Goal: Check status: Check status

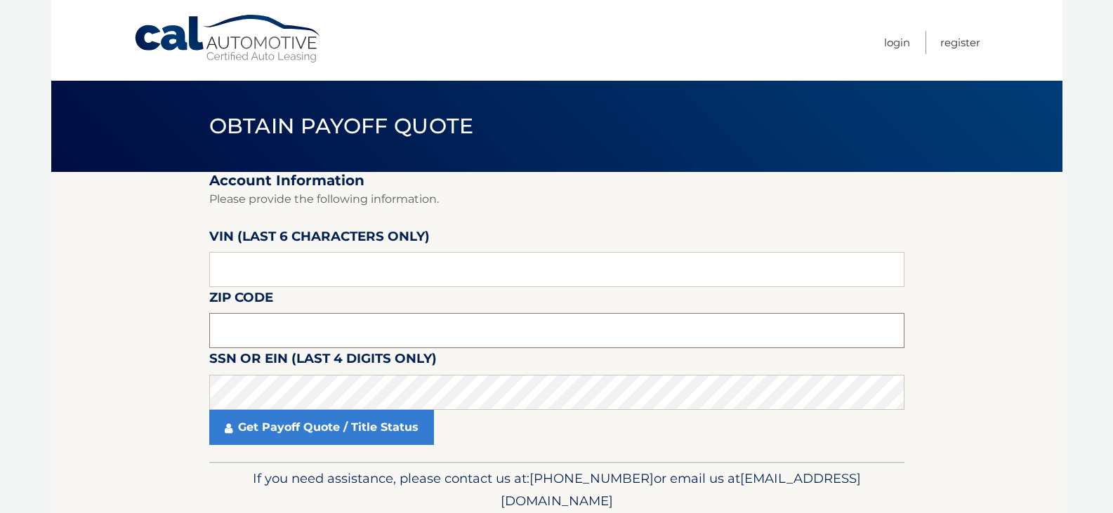
click at [324, 320] on input "text" at bounding box center [556, 330] width 695 height 35
type input "0"
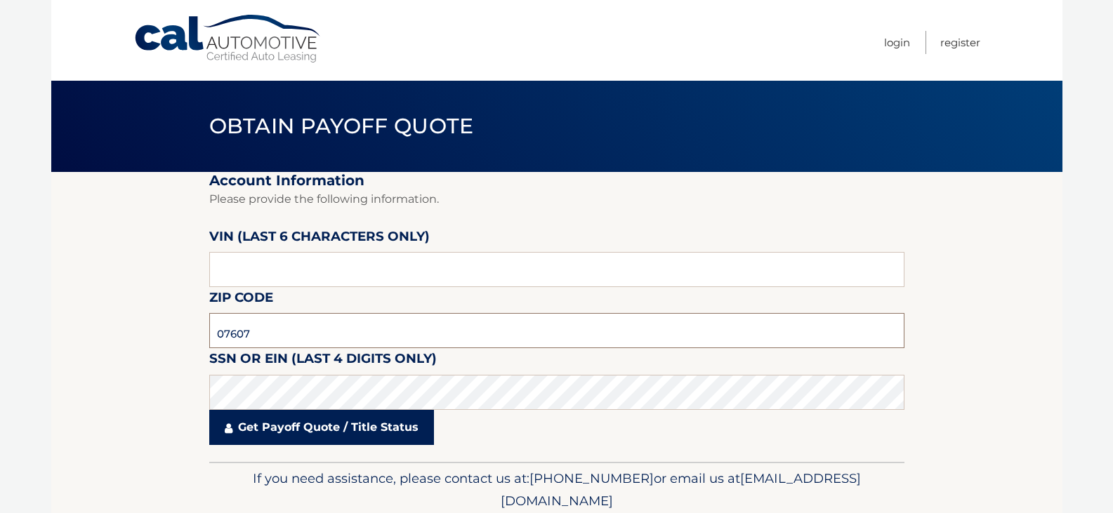
type input "07607"
click at [261, 430] on link "Get Payoff Quote / Title Status" at bounding box center [321, 427] width 225 height 35
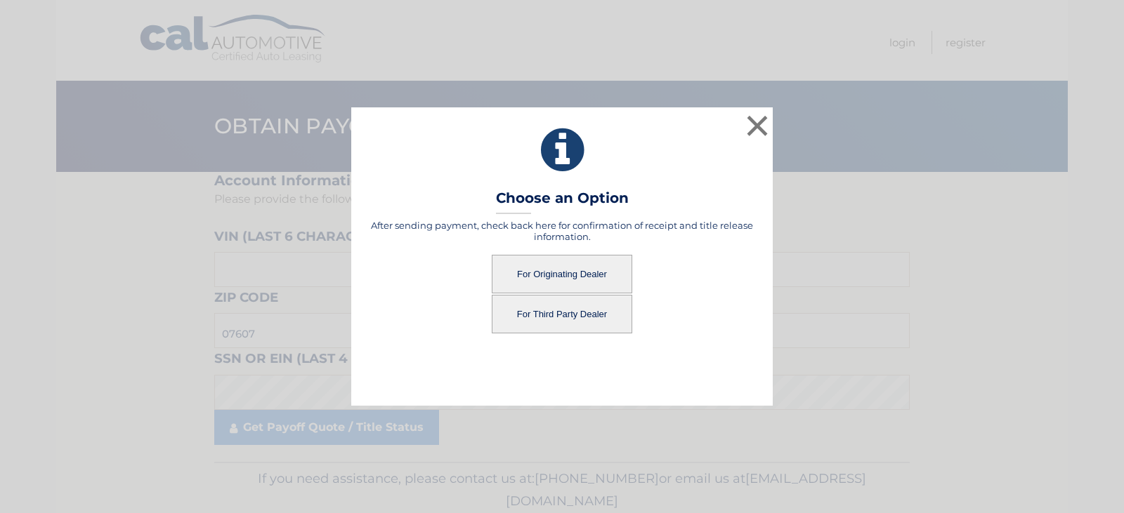
click at [575, 277] on button "For Originating Dealer" at bounding box center [562, 274] width 140 height 39
click at [544, 272] on button "For Originating Dealer" at bounding box center [562, 274] width 140 height 39
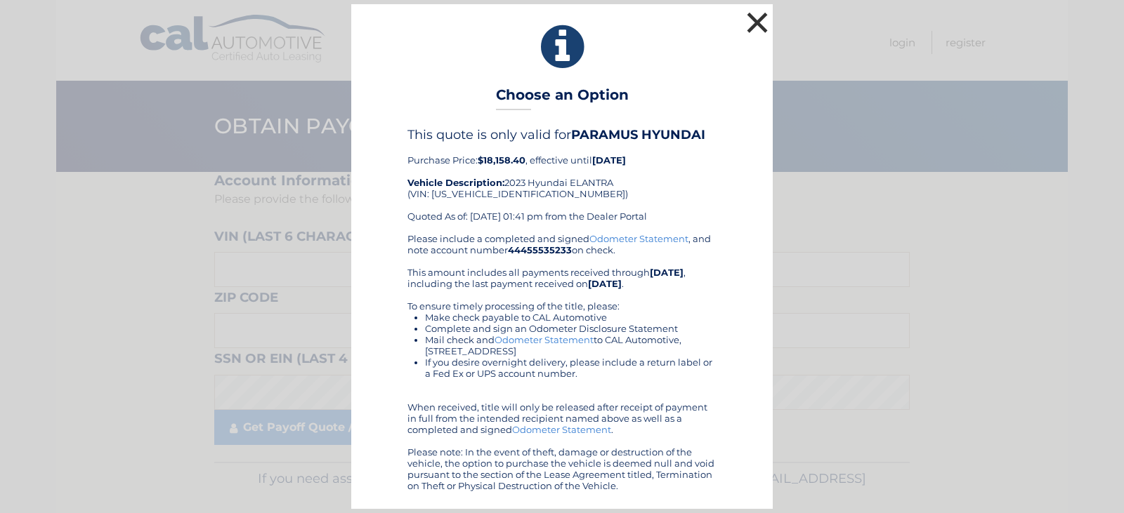
click at [756, 20] on button "×" at bounding box center [757, 22] width 28 height 28
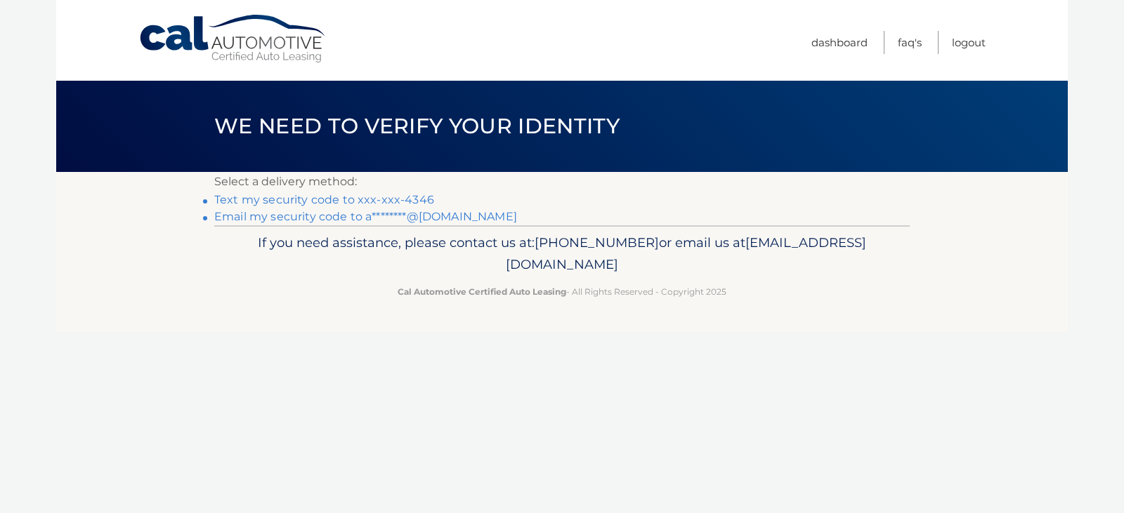
click at [292, 200] on link "Text my security code to xxx-xxx-4346" at bounding box center [324, 199] width 220 height 13
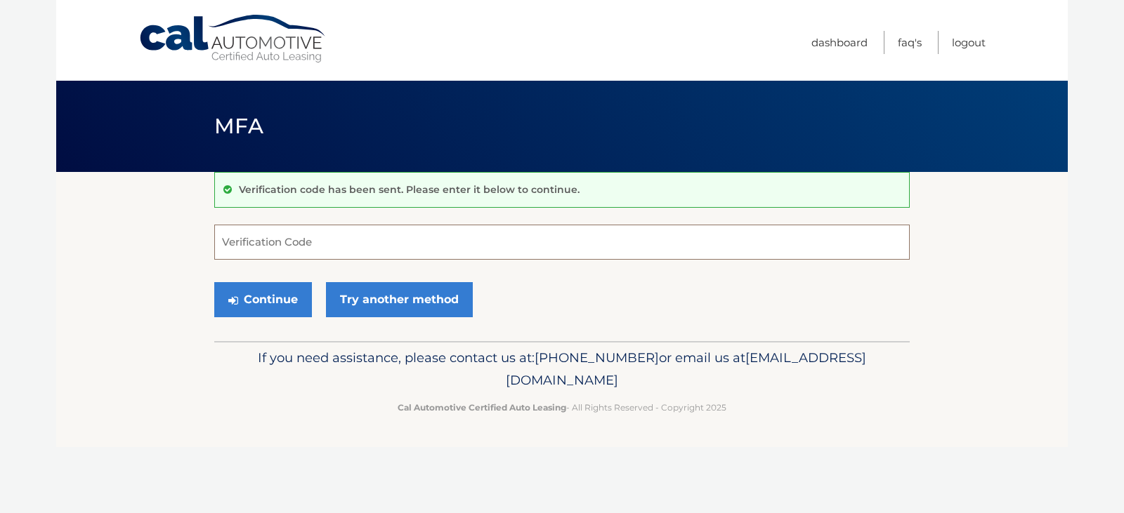
click at [334, 246] on input "Verification Code" at bounding box center [561, 242] width 695 height 35
type input "172545"
click at [265, 301] on button "Continue" at bounding box center [263, 299] width 98 height 35
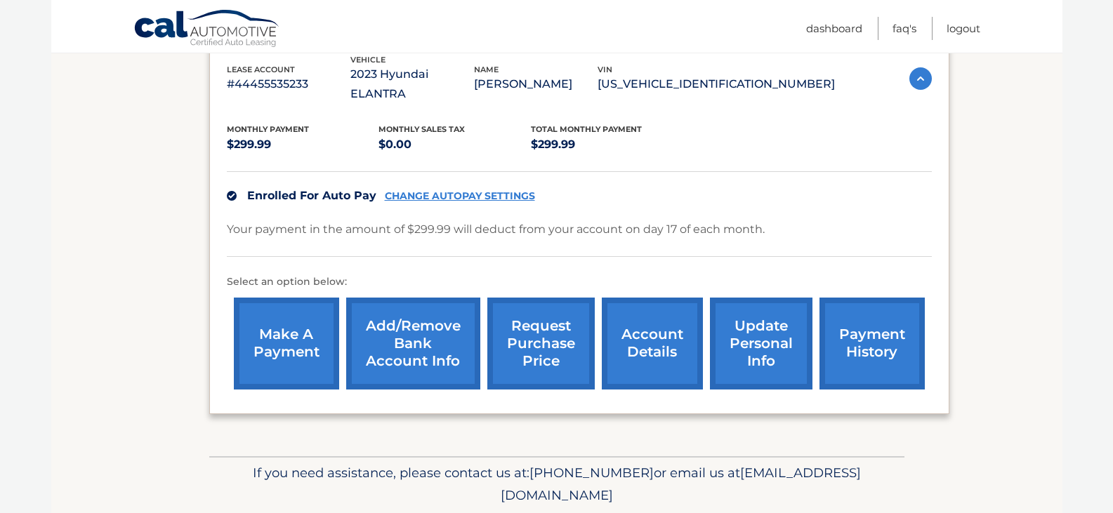
scroll to position [281, 0]
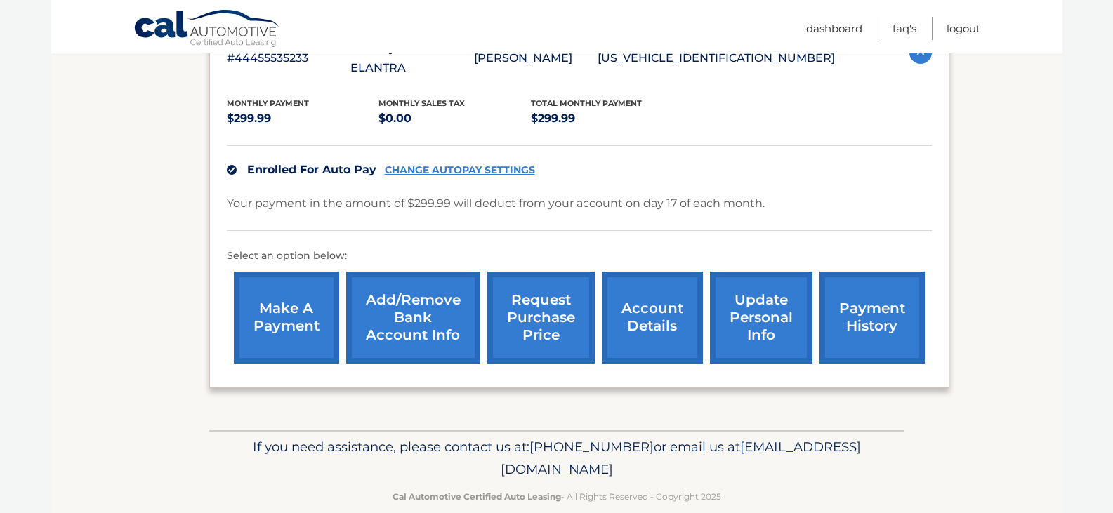
click at [647, 305] on link "account details" at bounding box center [652, 318] width 101 height 92
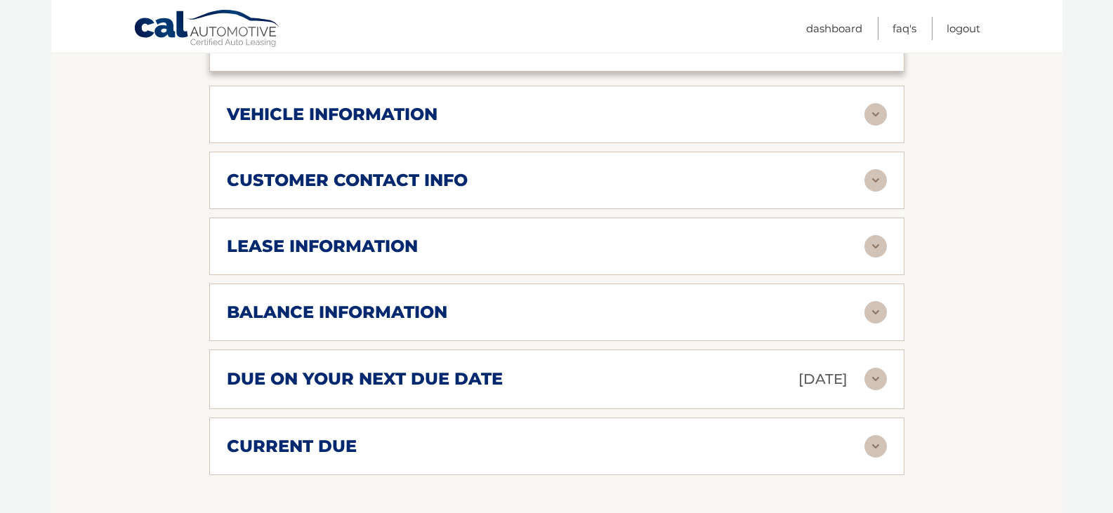
scroll to position [546, 0]
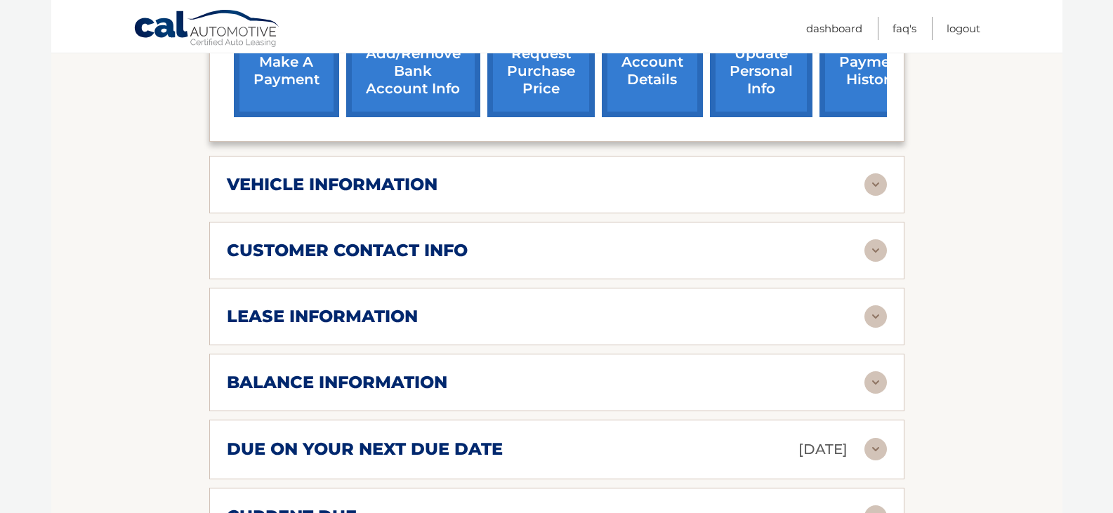
click at [879, 305] on img at bounding box center [876, 316] width 22 height 22
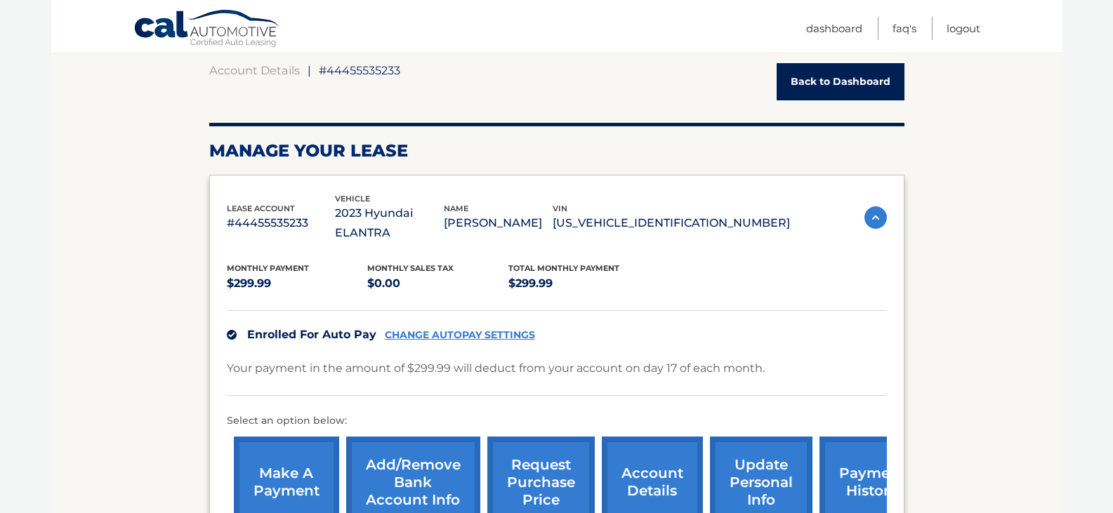
scroll to position [0, 0]
